Goal: Task Accomplishment & Management: Complete application form

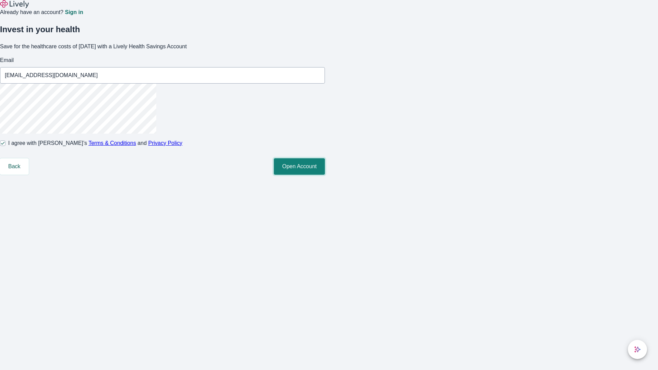
click at [325, 175] on button "Open Account" at bounding box center [299, 166] width 51 height 16
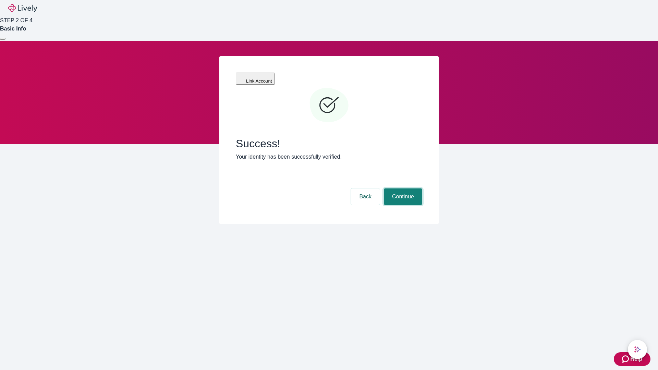
click at [402, 188] on button "Continue" at bounding box center [403, 196] width 38 height 16
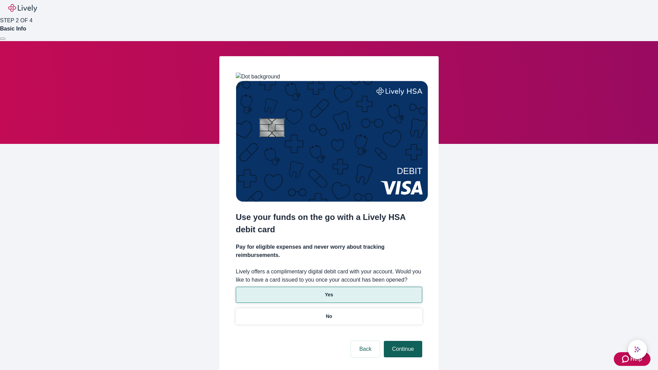
click at [329, 291] on p "Yes" at bounding box center [329, 294] width 8 height 7
click at [402, 341] on button "Continue" at bounding box center [403, 349] width 38 height 16
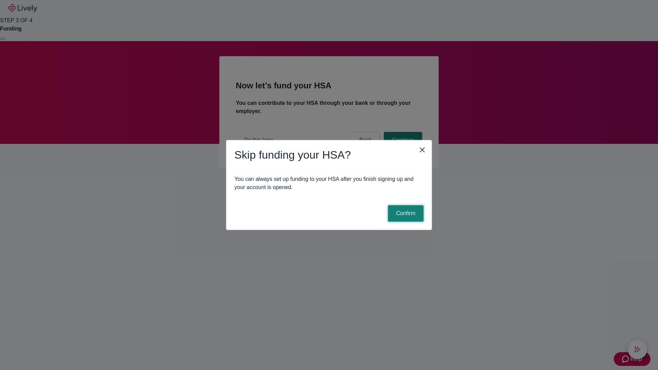
click at [405, 213] on button "Confirm" at bounding box center [406, 213] width 36 height 16
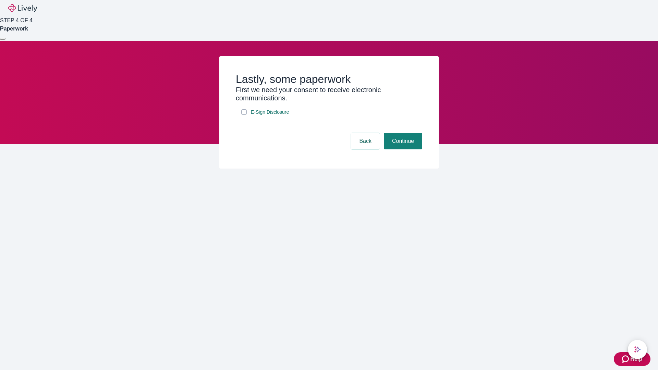
click at [244, 115] on input "E-Sign Disclosure" at bounding box center [243, 111] width 5 height 5
checkbox input "true"
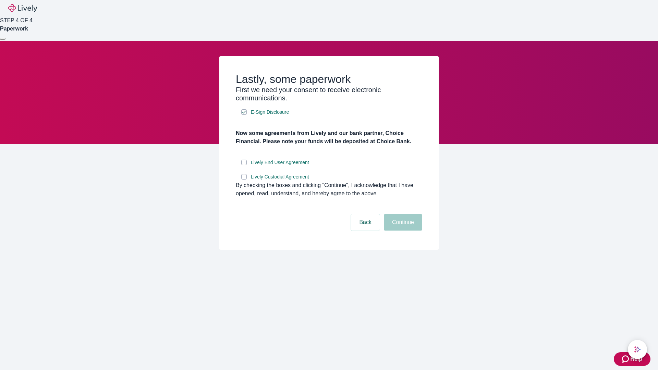
click at [244, 165] on input "Lively End User Agreement" at bounding box center [243, 162] width 5 height 5
checkbox input "true"
click at [244, 180] on input "Lively Custodial Agreement" at bounding box center [243, 176] width 5 height 5
checkbox input "true"
click at [402, 231] on button "Continue" at bounding box center [403, 222] width 38 height 16
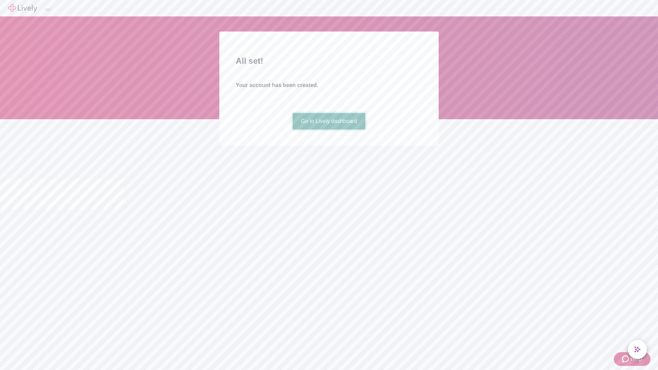
click at [329, 130] on link "Go to Lively dashboard" at bounding box center [329, 121] width 73 height 16
